Goal: Find specific page/section: Find specific page/section

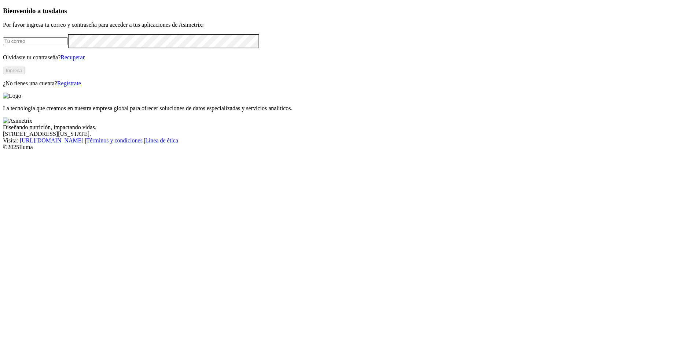
type input "[PERSON_NAME][EMAIL_ADDRESS][PERSON_NAME][DOMAIN_NAME]"
click at [25, 74] on button "Ingresa" at bounding box center [14, 71] width 22 height 8
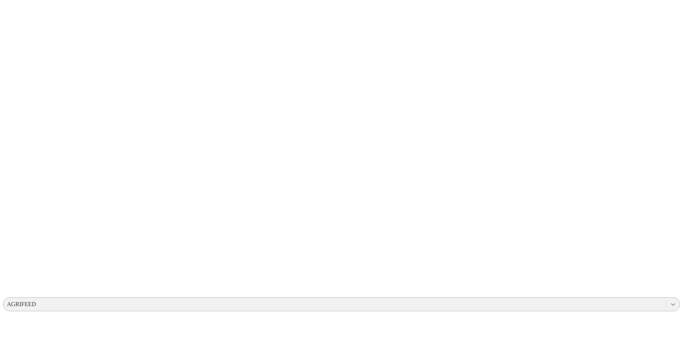
click at [669, 301] on icon at bounding box center [672, 304] width 7 height 7
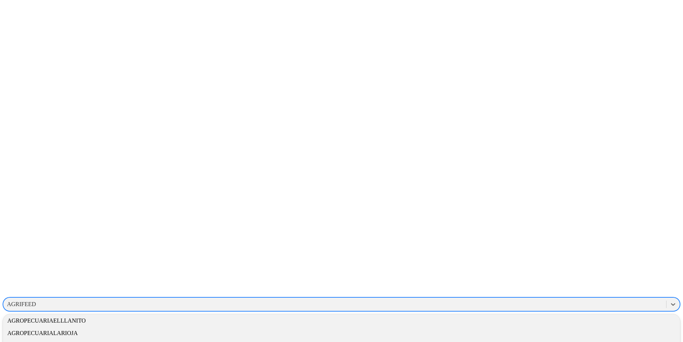
scroll to position [119, 0]
